Goal: Find specific page/section: Find specific page/section

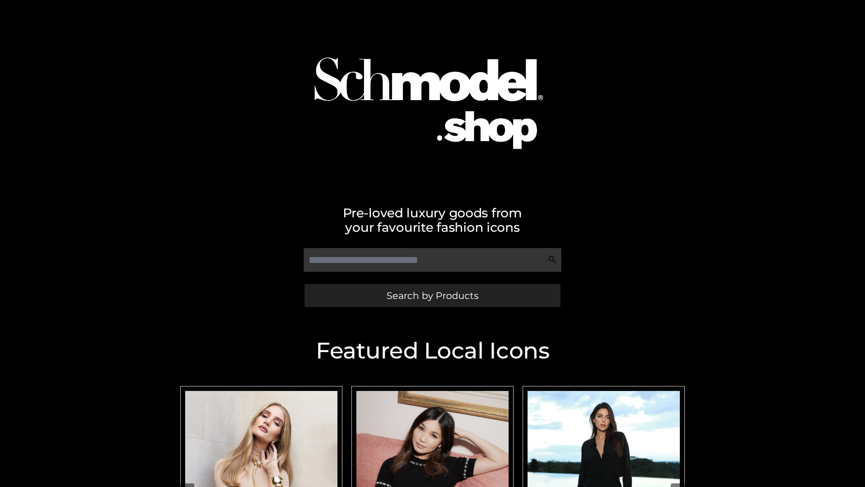
click at [432, 295] on span "Search by Products" at bounding box center [433, 295] width 92 height 9
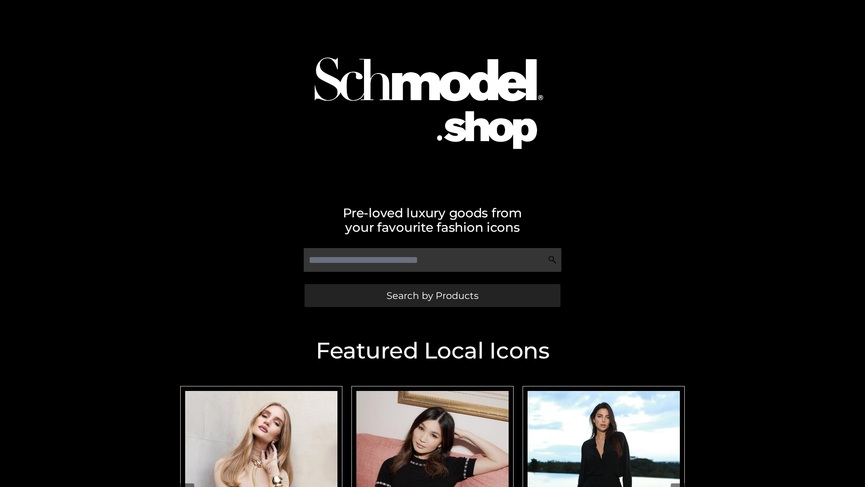
click at [432, 295] on span "Search by Products" at bounding box center [433, 295] width 92 height 9
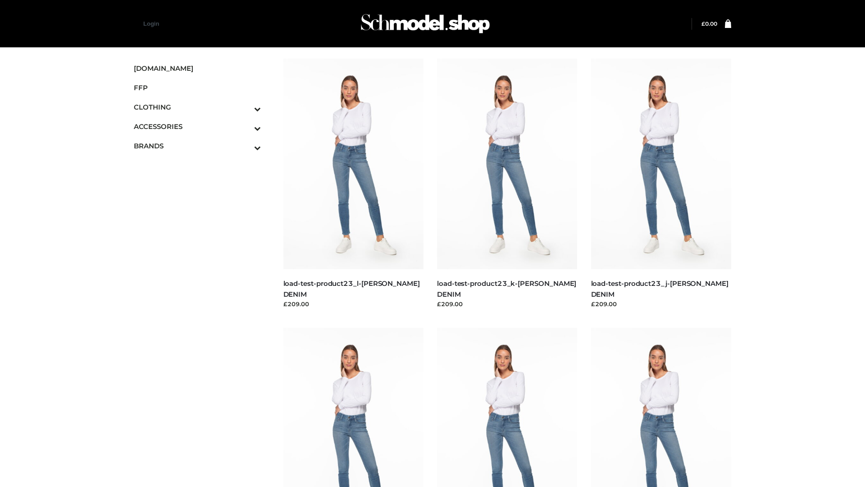
scroll to position [23, 0]
